Goal: Navigation & Orientation: Find specific page/section

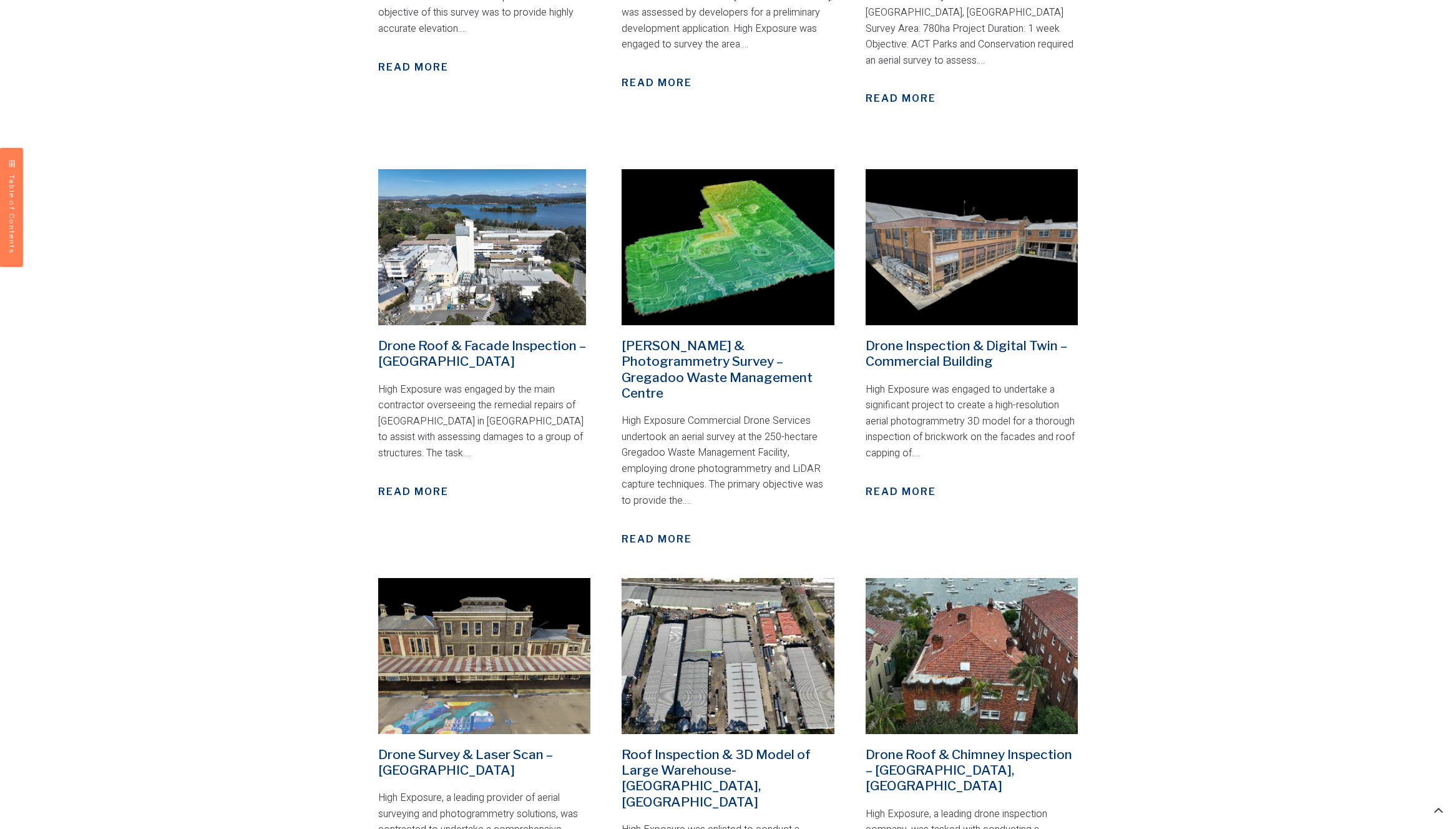
scroll to position [1811, 0]
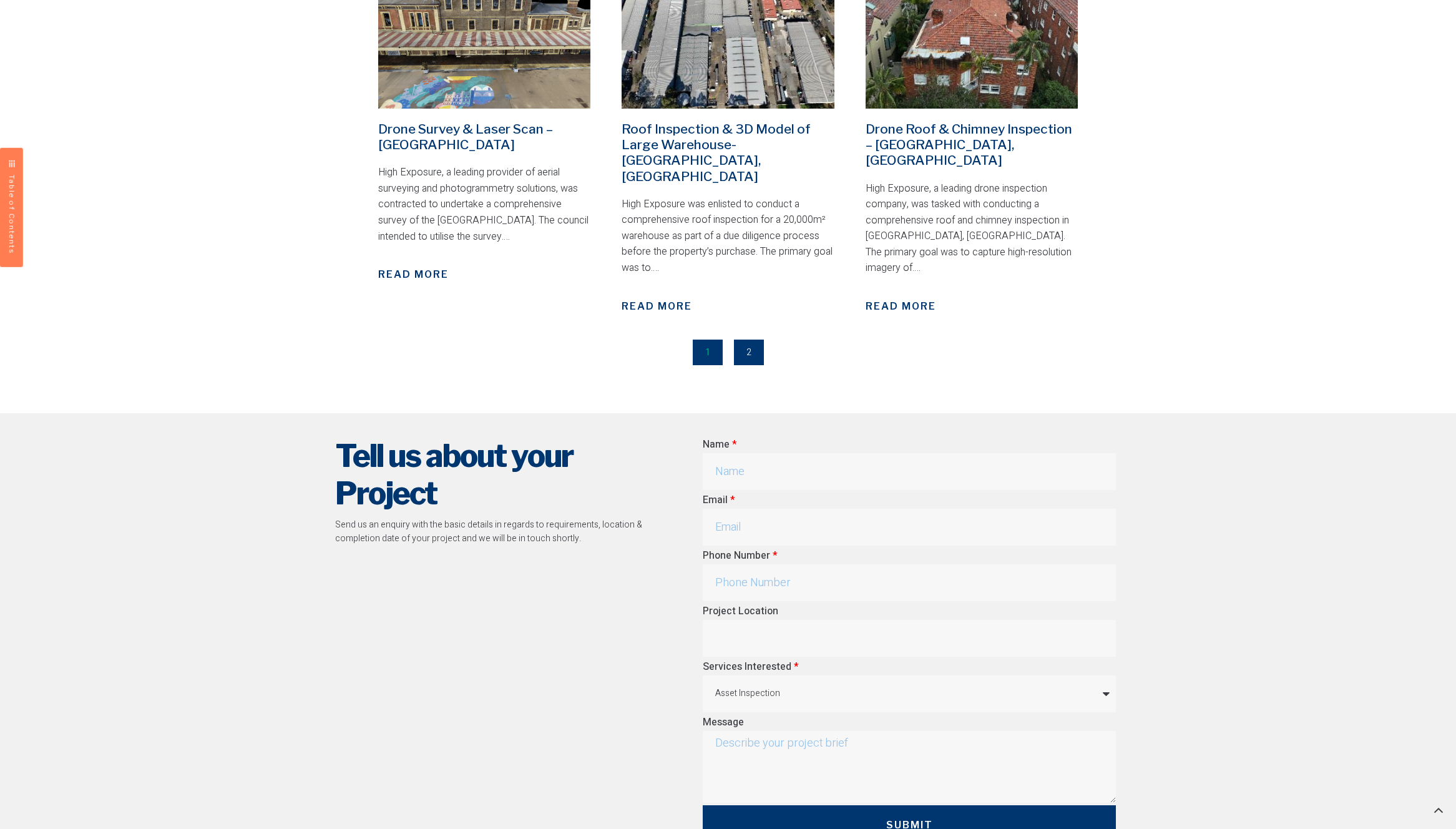
click at [748, 340] on link "Page 2" at bounding box center [749, 352] width 30 height 26
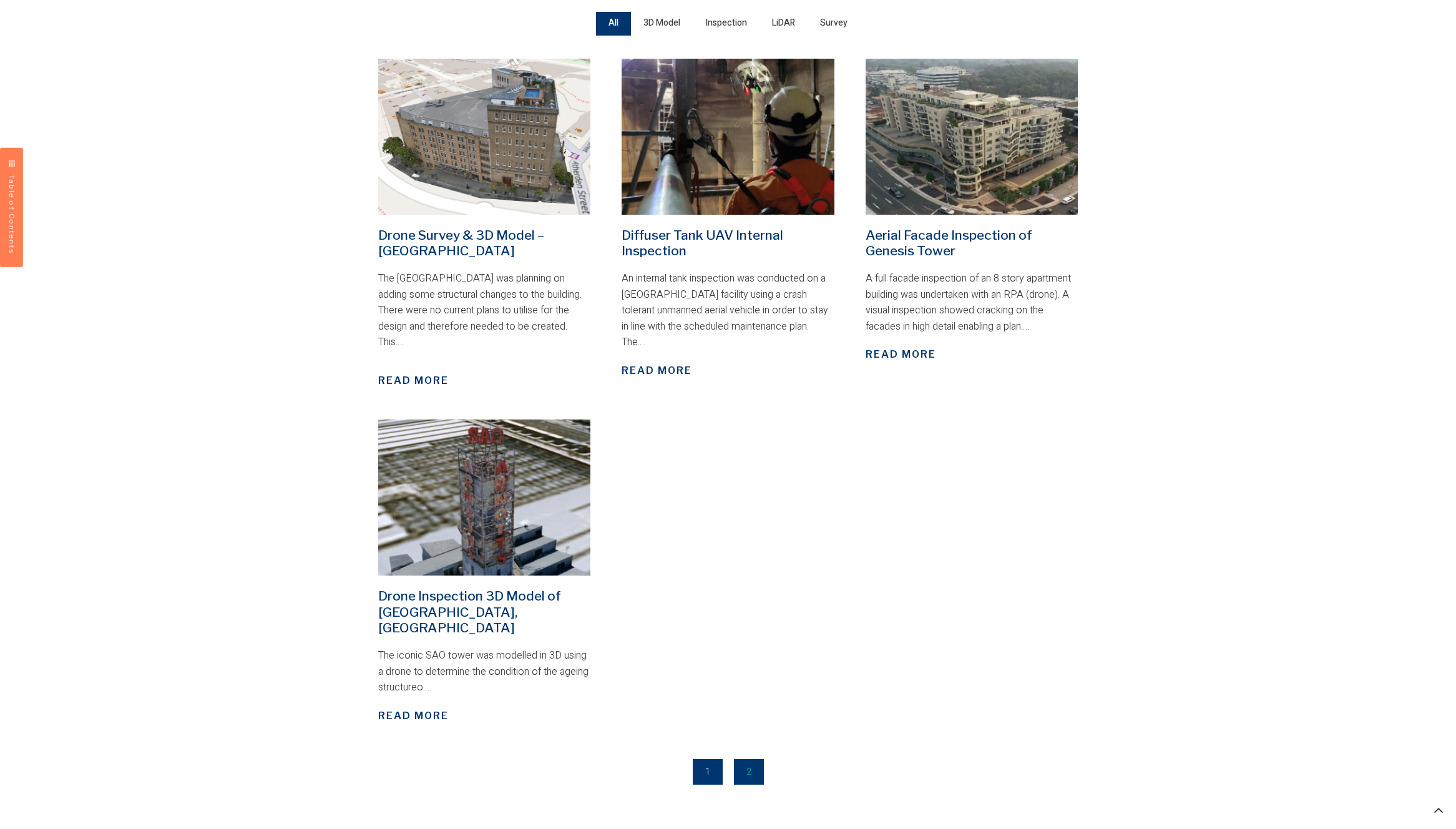
scroll to position [503, 0]
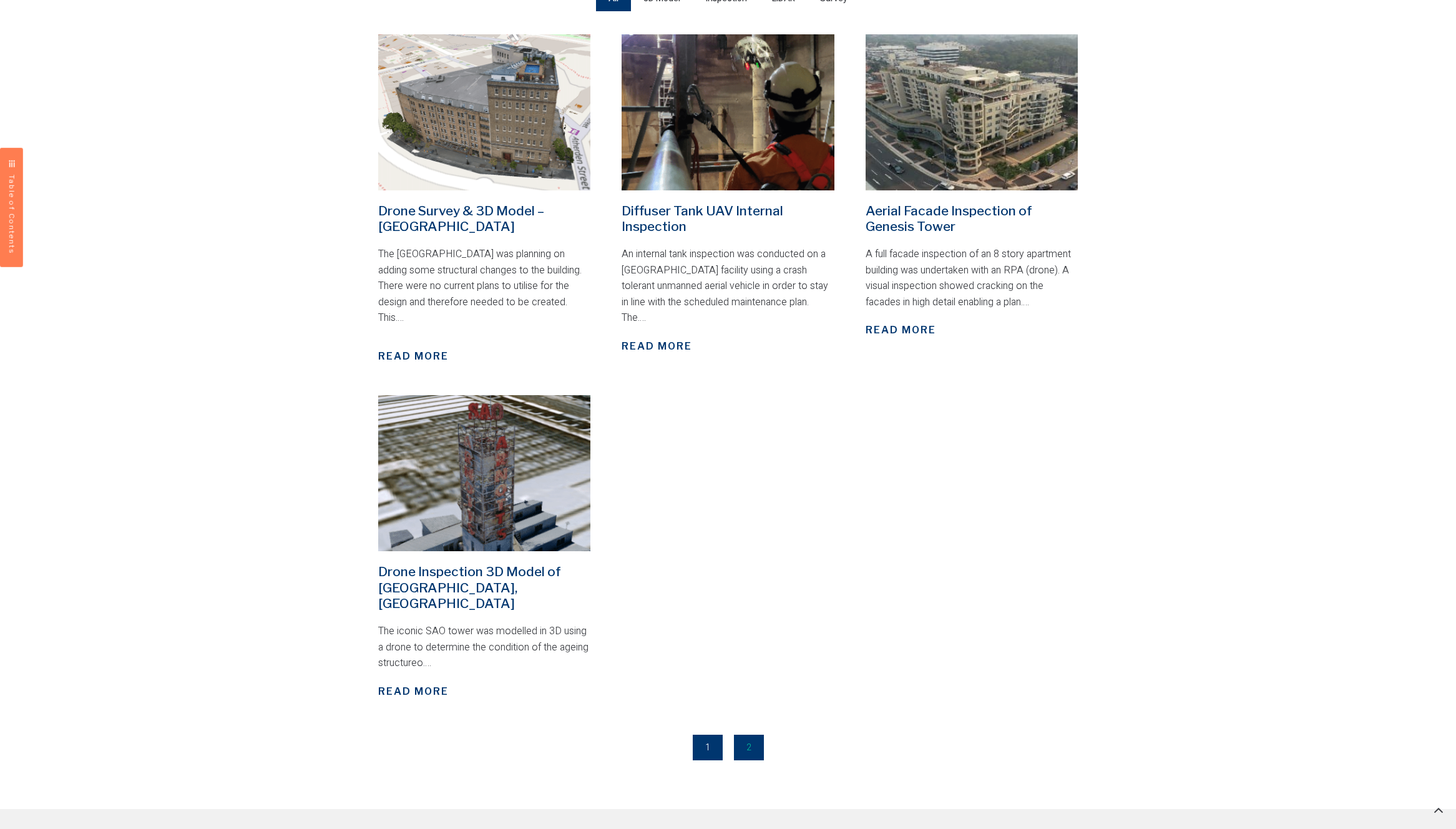
click at [708, 735] on link "Page 1" at bounding box center [708, 748] width 30 height 26
